Goal: Obtain resource: Download file/media

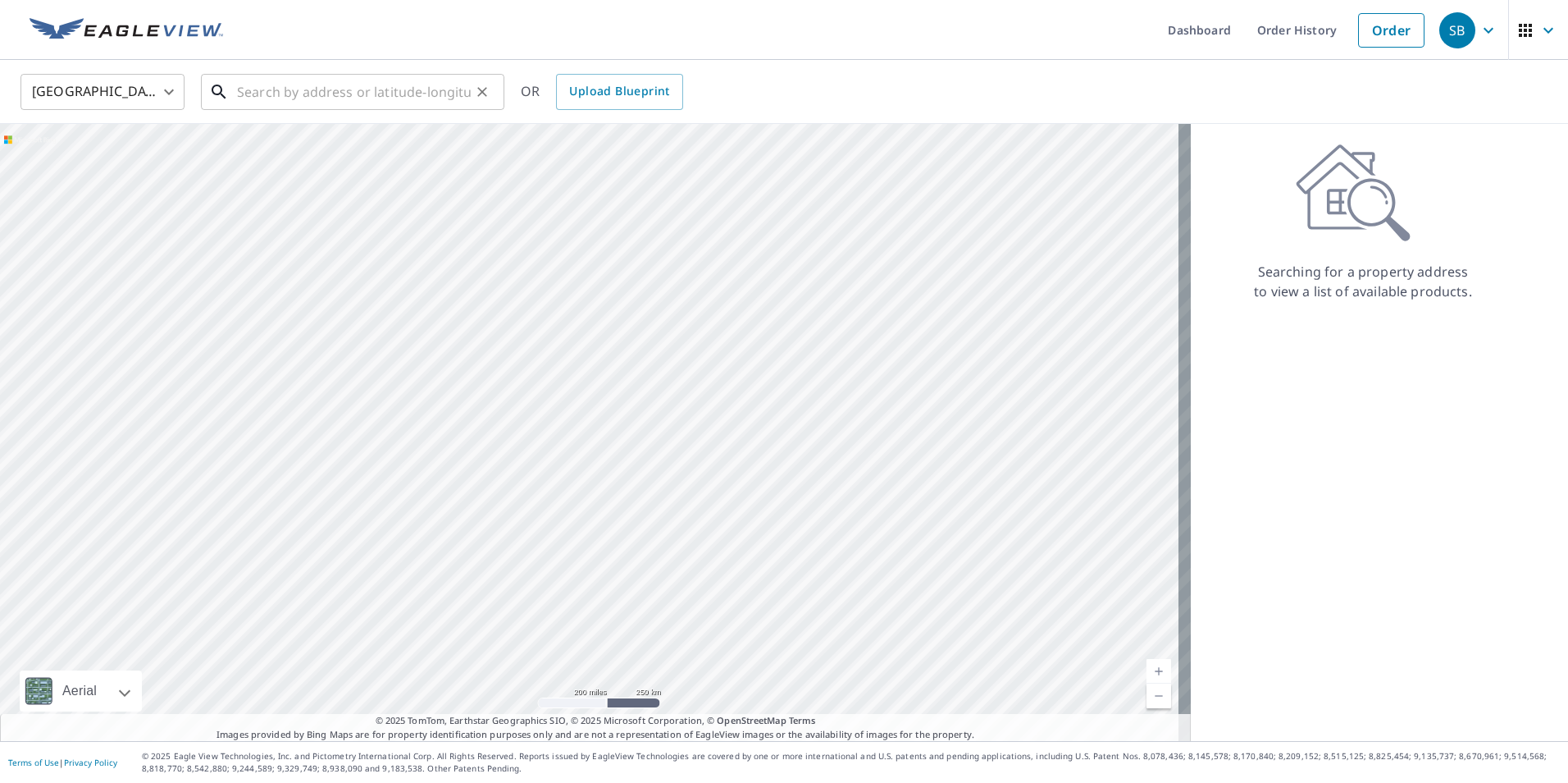
click at [299, 92] on input "text" at bounding box center [354, 91] width 233 height 46
click at [314, 93] on input "text" at bounding box center [354, 91] width 233 height 46
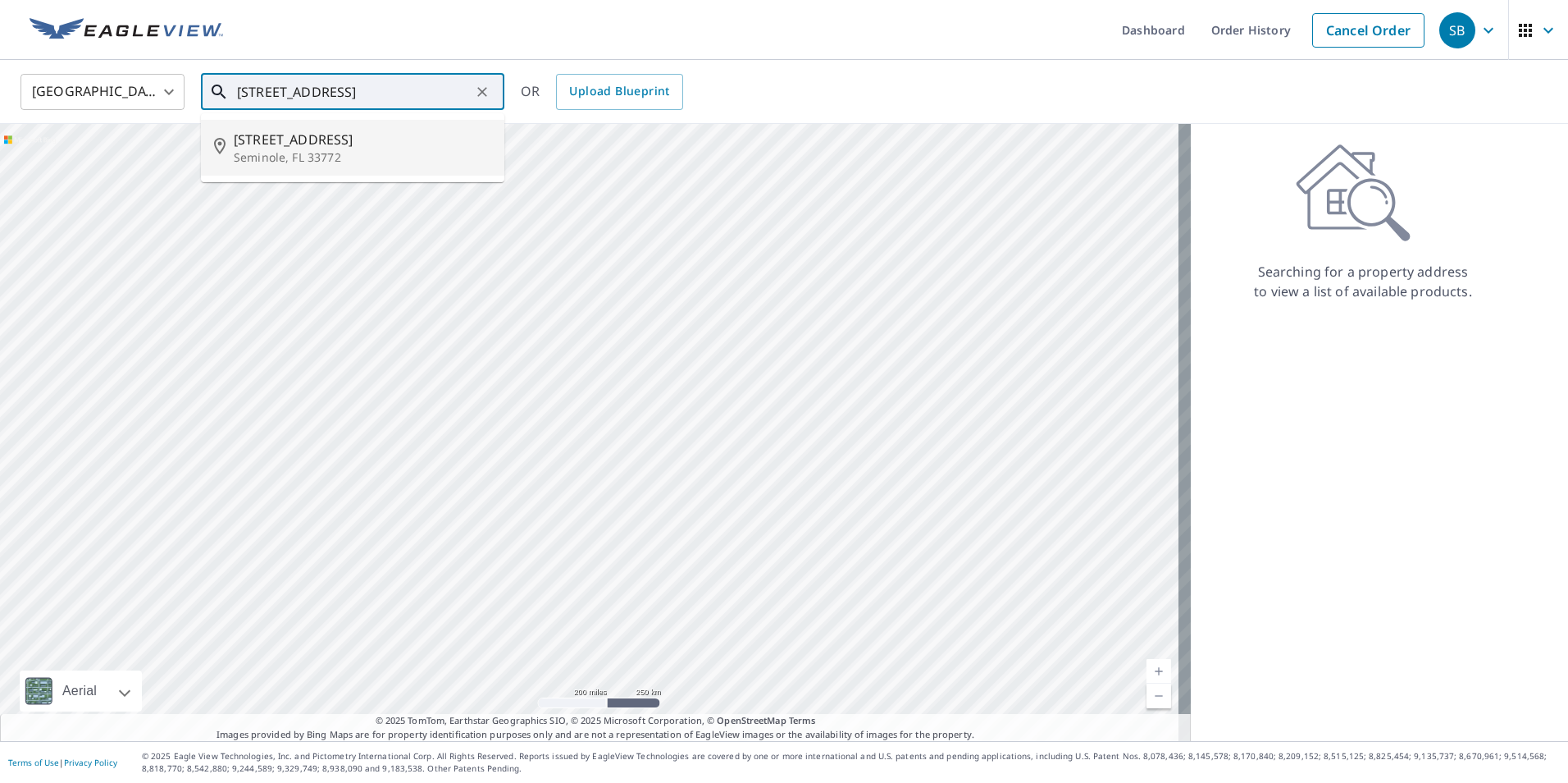
click at [408, 125] on li "[STREET_ADDRESS]" at bounding box center [353, 148] width 304 height 56
type input "[STREET_ADDRESS]"
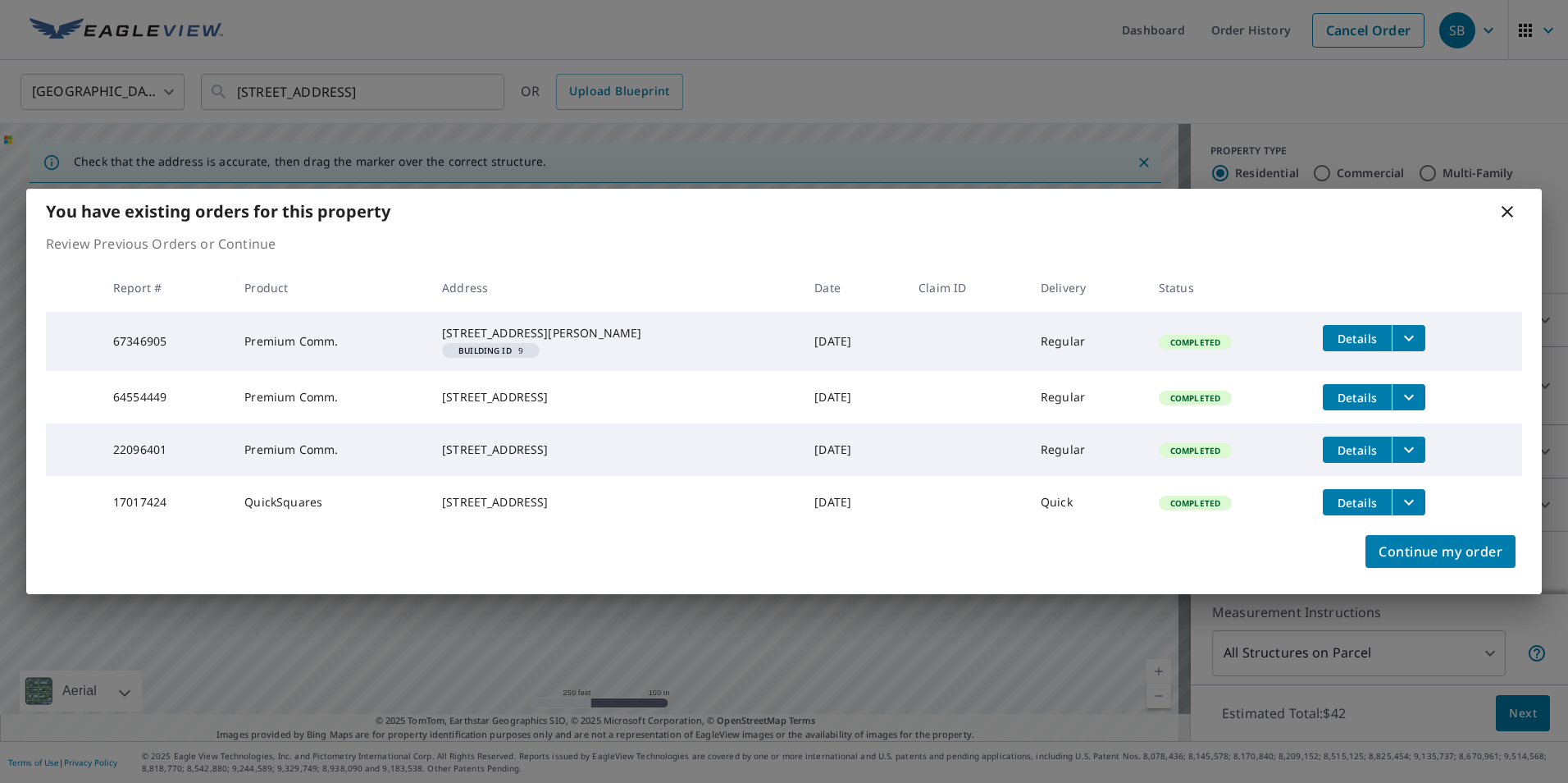
click at [1404, 336] on icon "filesDropdownBtn-67346905" at bounding box center [1409, 339] width 10 height 6
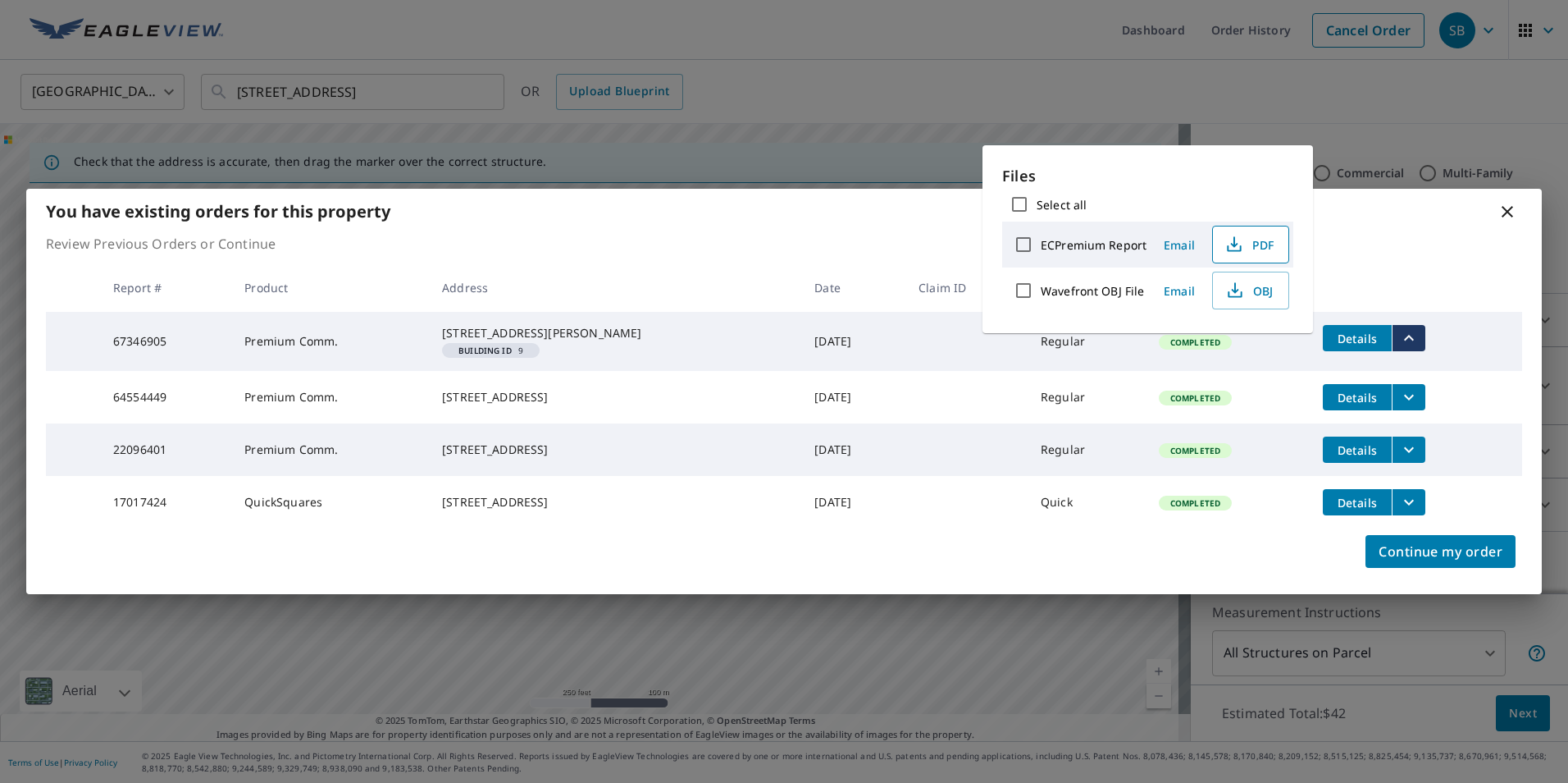
click at [1248, 248] on span "PDF" at bounding box center [1249, 244] width 53 height 20
click at [1407, 390] on icon "filesDropdownBtn-64554449" at bounding box center [1409, 397] width 20 height 20
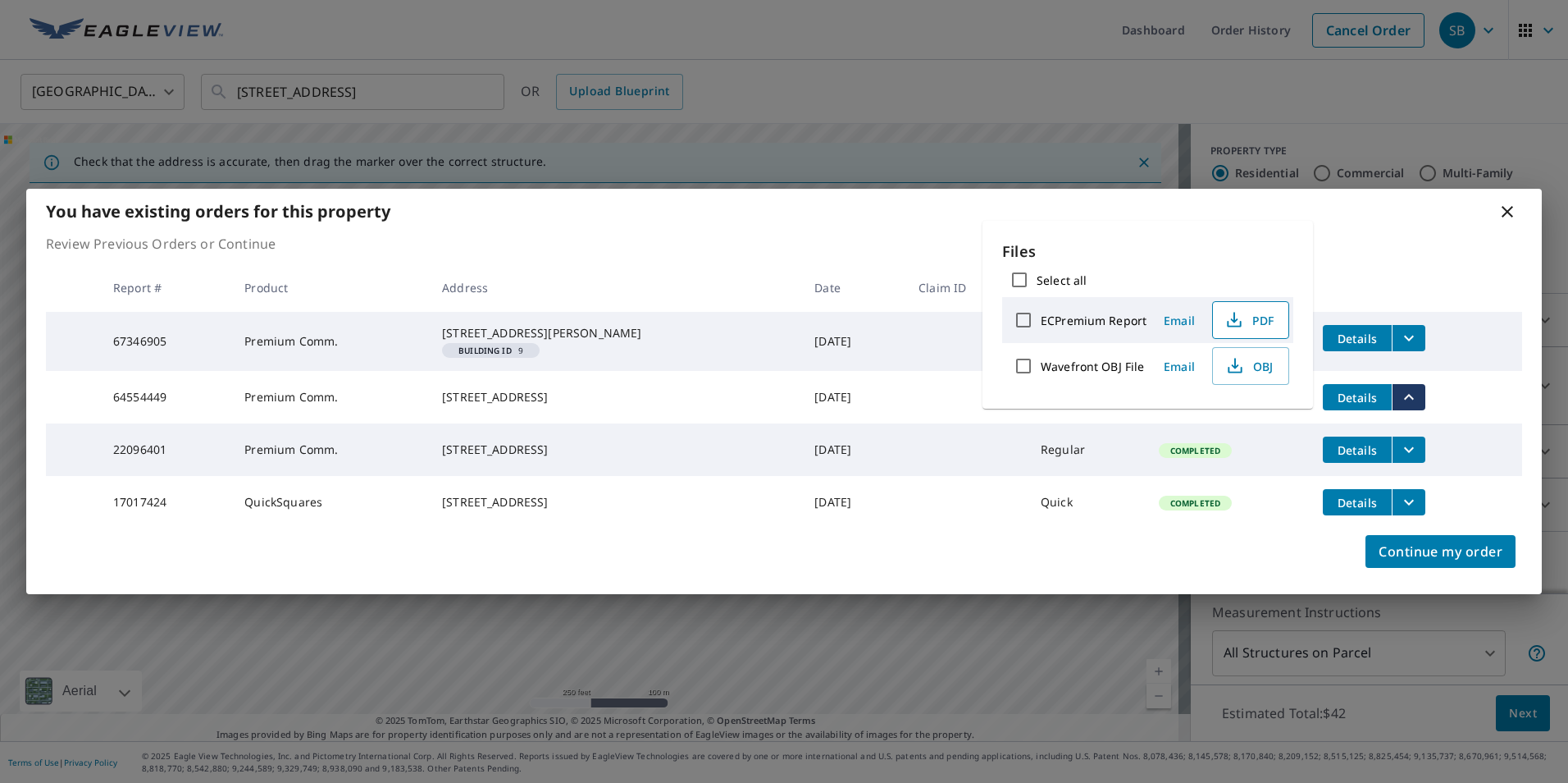
click at [1236, 317] on icon "button" at bounding box center [1234, 320] width 20 height 20
click at [1399, 457] on icon "filesDropdownBtn-22096401" at bounding box center [1409, 450] width 20 height 20
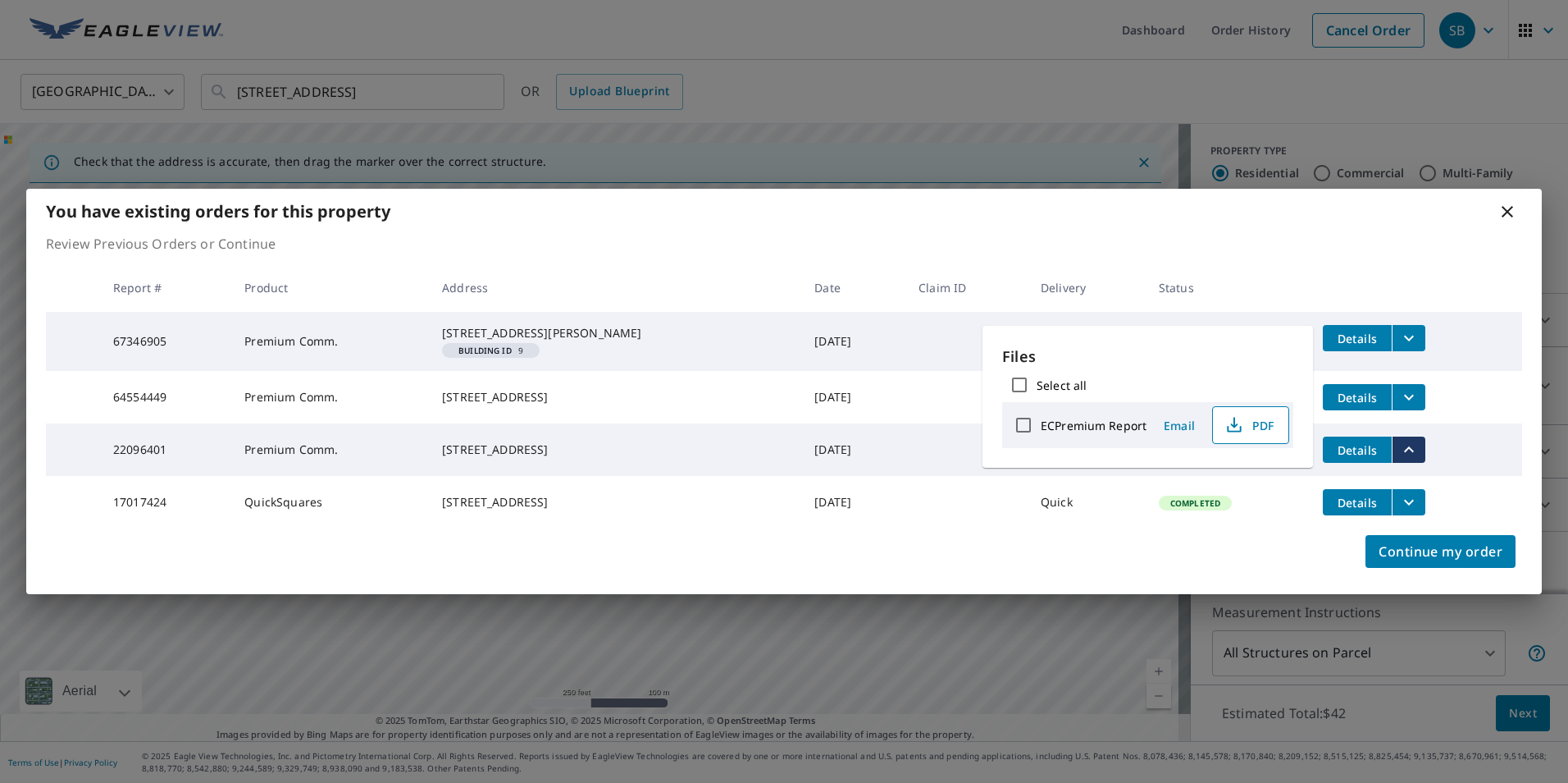
click at [1234, 427] on icon "button" at bounding box center [1234, 425] width 20 height 20
click at [1399, 512] on icon "filesDropdownBtn-17017424" at bounding box center [1409, 503] width 20 height 20
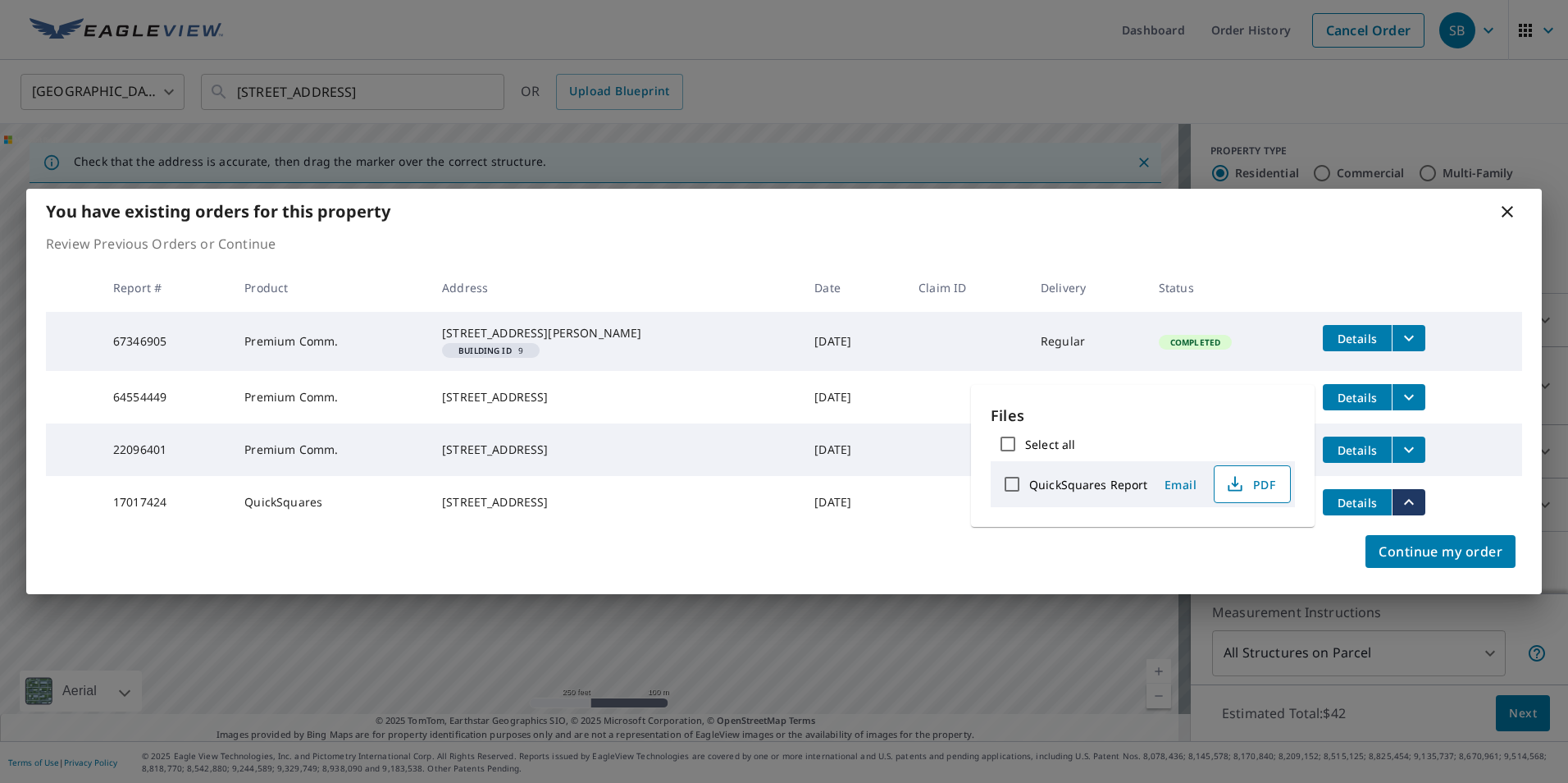
click at [1243, 486] on span "PDF" at bounding box center [1250, 484] width 53 height 20
click at [1509, 206] on icon at bounding box center [1507, 212] width 12 height 12
